Goal: Check status: Check status

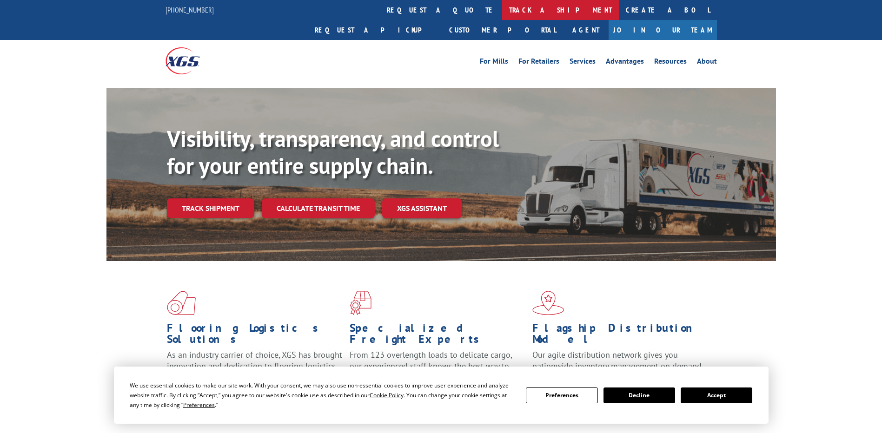
click at [502, 10] on link "track a shipment" at bounding box center [560, 10] width 117 height 20
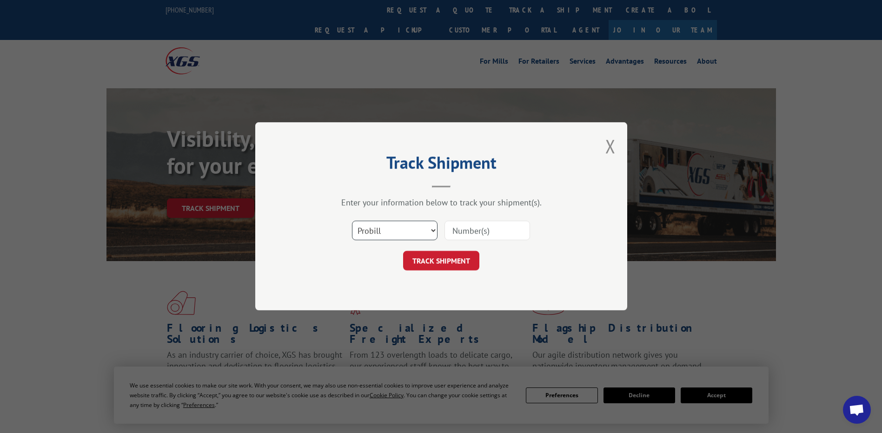
click at [428, 231] on select "Select category... Probill BOL PO" at bounding box center [395, 231] width 86 height 20
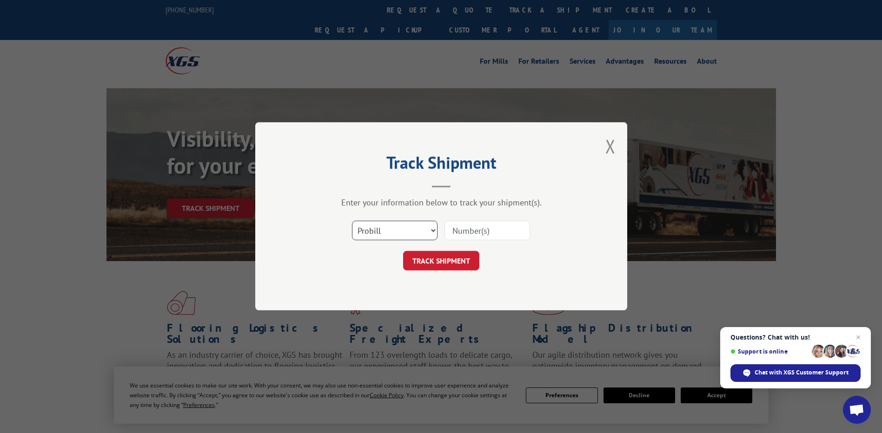
click at [352, 221] on select "Select category... Probill BOL PO" at bounding box center [395, 231] width 86 height 20
click at [612, 138] on button "Close modal" at bounding box center [610, 146] width 10 height 25
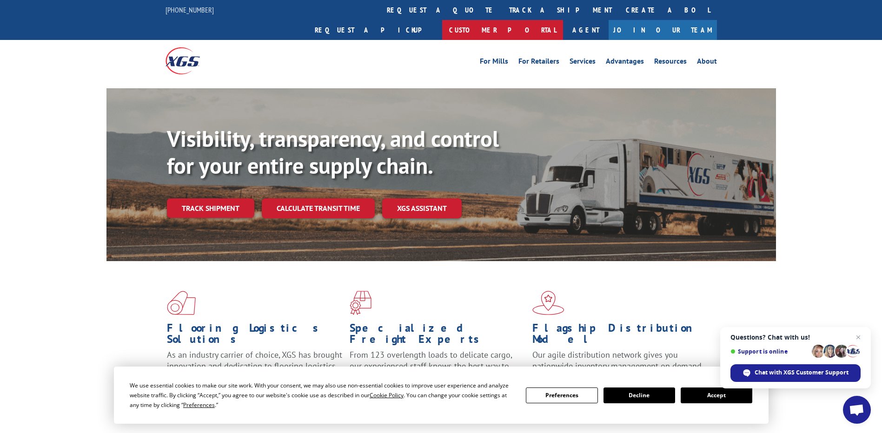
click at [563, 20] on link "Customer Portal" at bounding box center [502, 30] width 121 height 20
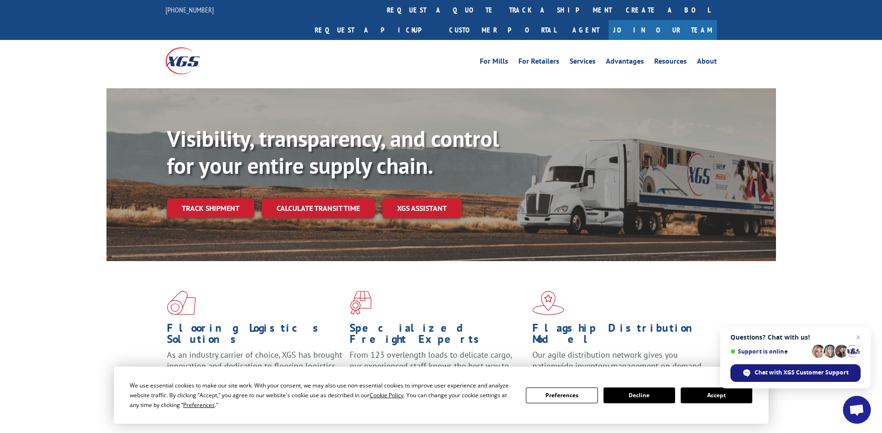
click at [786, 374] on span "Chat with XGS Customer Support" at bounding box center [802, 373] width 94 height 8
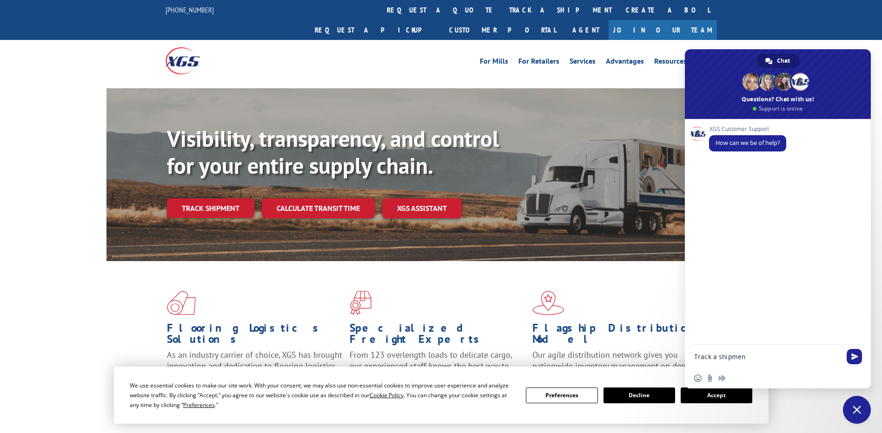
type textarea "Track a shipment"
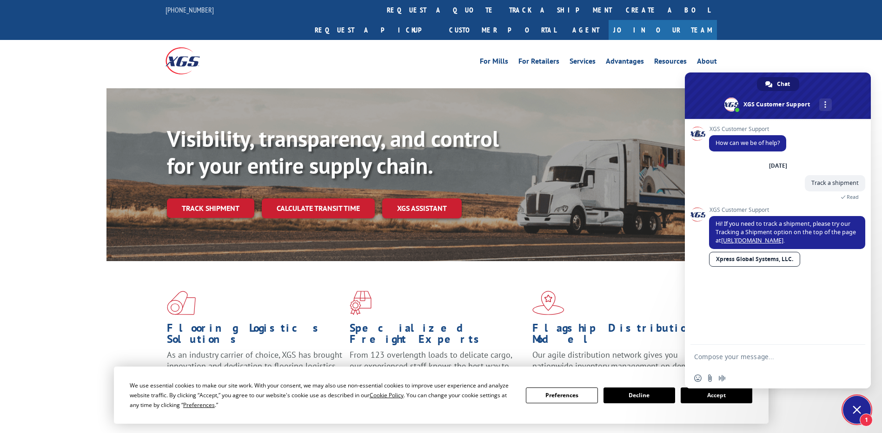
click at [762, 261] on link "Xpress Global Systems, LLC." at bounding box center [754, 259] width 91 height 15
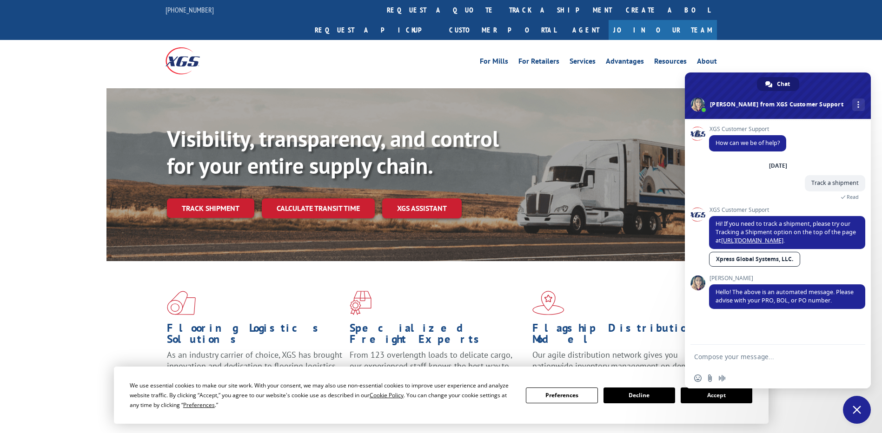
click at [746, 358] on textarea "Compose your message..." at bounding box center [768, 356] width 149 height 23
paste textarea "252496"
type textarea "252496"
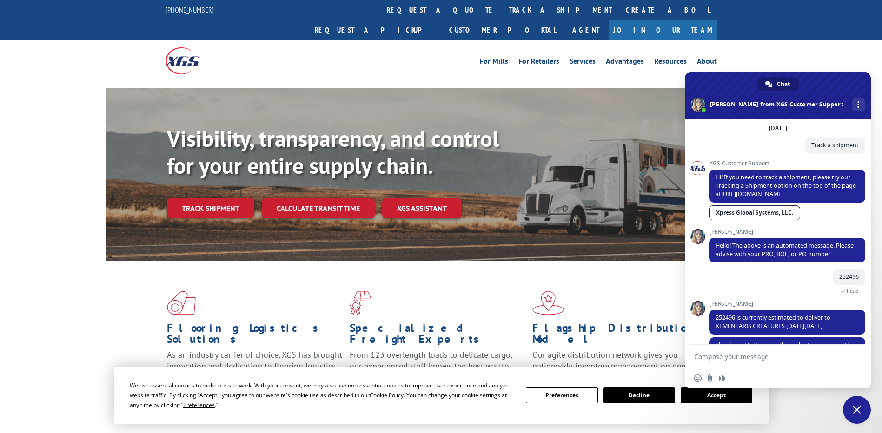
scroll to position [65, 0]
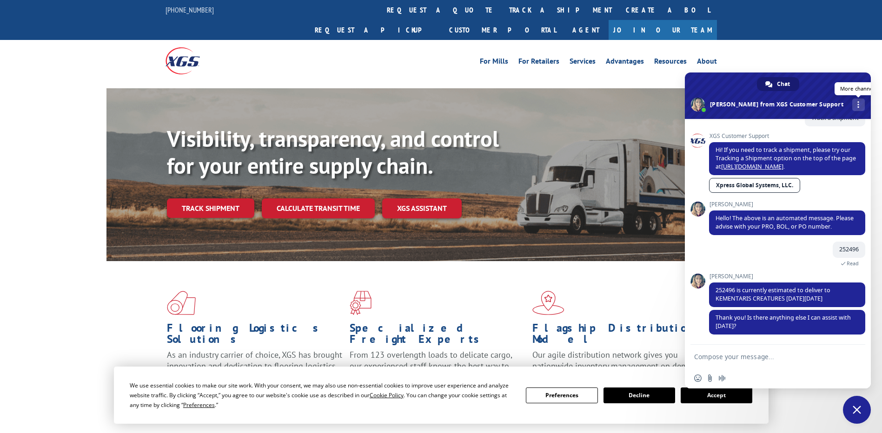
click at [852, 104] on link "More channels" at bounding box center [858, 105] width 13 height 13
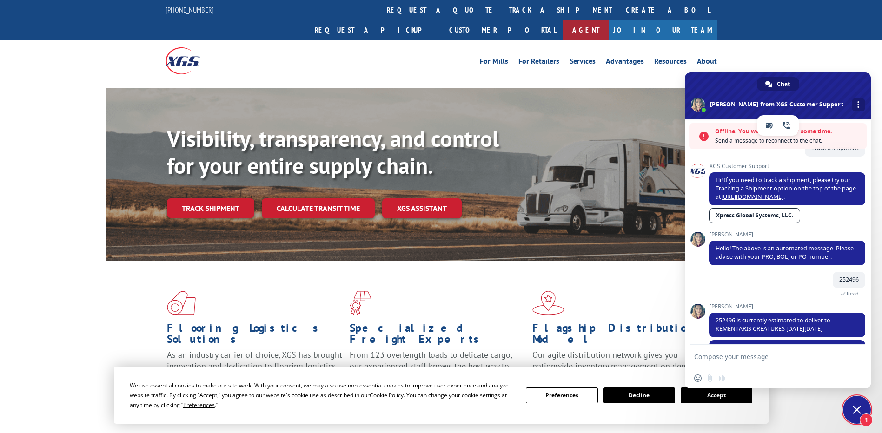
scroll to position [118, 0]
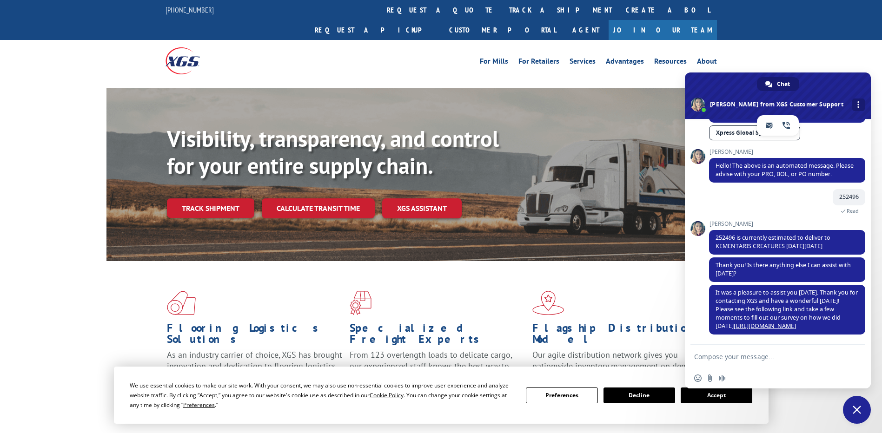
click at [697, 392] on button "Accept" at bounding box center [717, 396] width 72 height 16
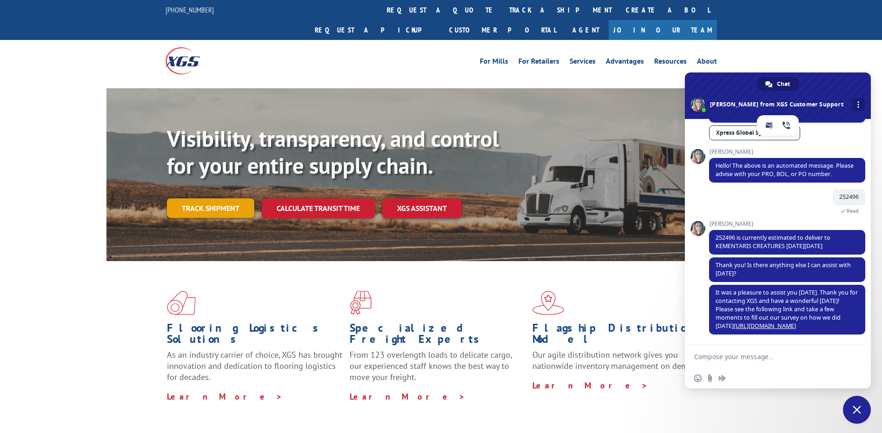
click at [226, 199] on link "Track shipment" at bounding box center [210, 209] width 87 height 20
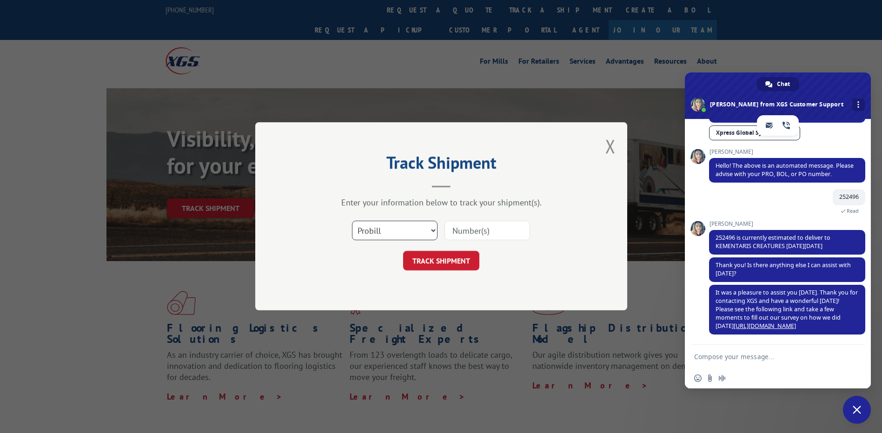
click at [423, 231] on select "Select category... Probill BOL PO" at bounding box center [395, 231] width 86 height 20
select select "bol"
click at [352, 221] on select "Select category... Probill BOL PO" at bounding box center [395, 231] width 86 height 20
click at [412, 234] on select "Select category... Probill BOL PO" at bounding box center [395, 231] width 86 height 20
click at [606, 150] on button "Close modal" at bounding box center [610, 146] width 10 height 25
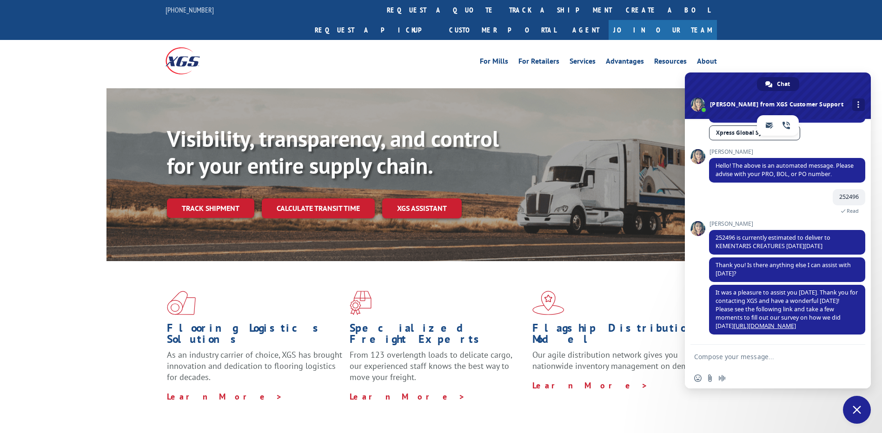
click at [852, 104] on link at bounding box center [858, 105] width 13 height 13
click at [502, 14] on link "track a shipment" at bounding box center [560, 10] width 117 height 20
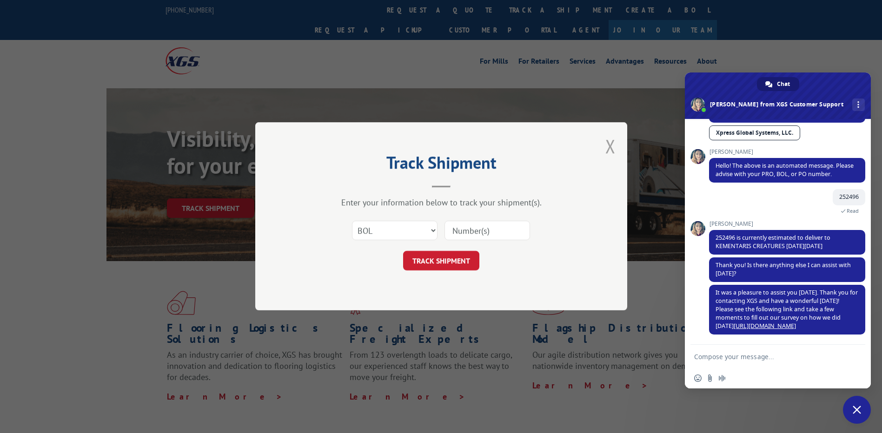
click at [611, 146] on button "Close modal" at bounding box center [610, 146] width 10 height 25
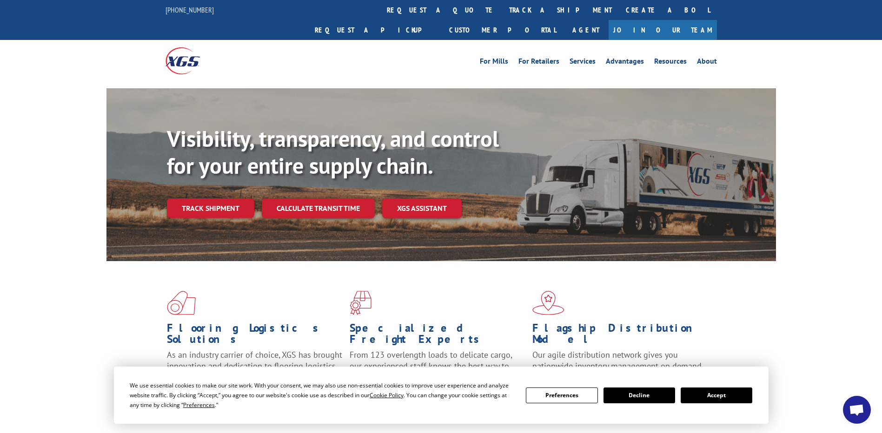
scroll to position [3723, 0]
